Goal: Find contact information: Find contact information

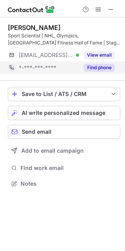
scroll to position [178, 125]
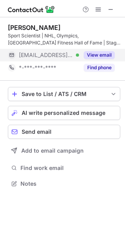
click at [102, 51] on button "View email" at bounding box center [99, 55] width 31 height 8
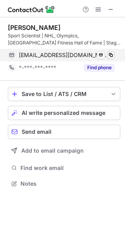
click at [111, 56] on span at bounding box center [111, 55] width 6 height 6
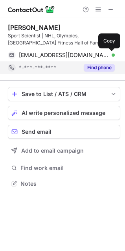
click at [91, 70] on button "Find phone" at bounding box center [99, 68] width 31 height 8
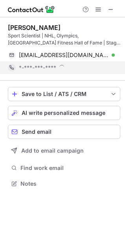
scroll to position [183, 125]
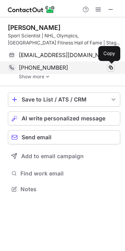
click at [113, 69] on span at bounding box center [111, 68] width 6 height 6
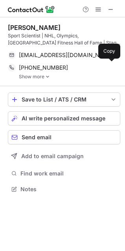
click at [39, 76] on link "Show more" at bounding box center [70, 77] width 102 height 6
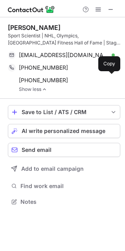
scroll to position [196, 125]
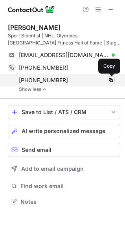
click at [113, 78] on span at bounding box center [111, 80] width 6 height 6
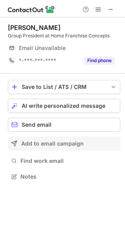
scroll to position [171, 125]
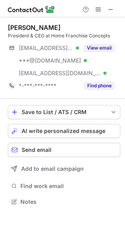
scroll to position [196, 125]
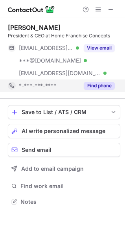
click at [91, 87] on button "Find phone" at bounding box center [99, 86] width 31 height 8
click at [91, 87] on div "*-***-***-****" at bounding box center [67, 85] width 96 height 7
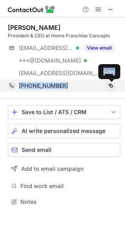
click at [110, 87] on span at bounding box center [111, 86] width 6 height 6
